Goal: Go to known website: Go to known website

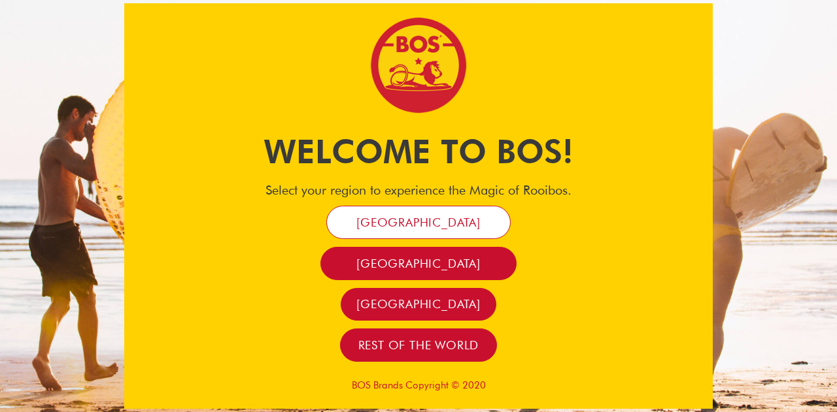
click at [397, 210] on link "[GEOGRAPHIC_DATA]" at bounding box center [418, 222] width 184 height 33
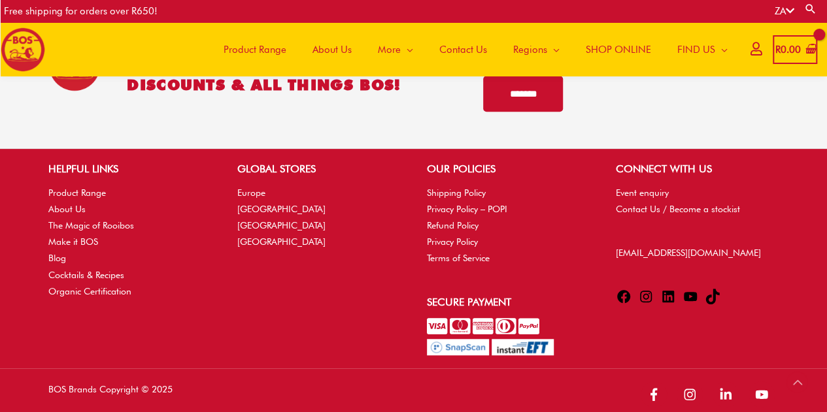
scroll to position [2893, 0]
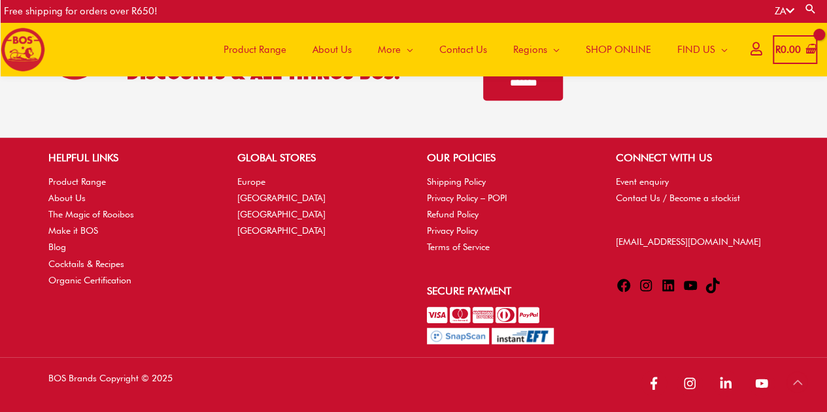
click at [646, 286] on icon at bounding box center [646, 286] width 16 height 16
